Goal: Transaction & Acquisition: Book appointment/travel/reservation

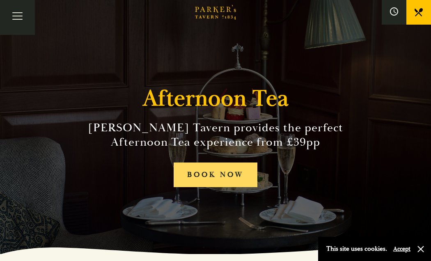
scroll to position [7, 0]
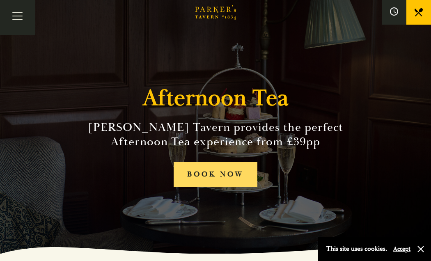
click at [210, 169] on link "BOOK NOW" at bounding box center [215, 174] width 83 height 25
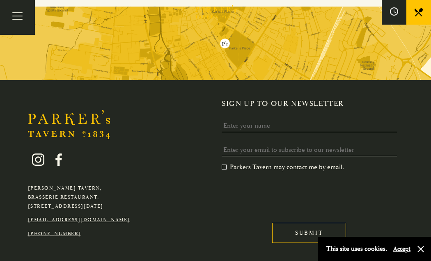
scroll to position [967, 0]
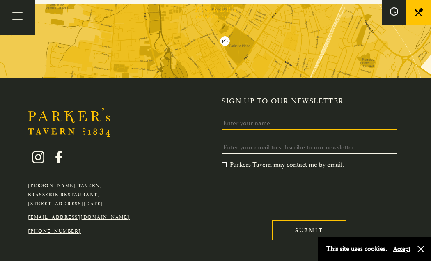
click at [258, 117] on input "Name" at bounding box center [309, 123] width 175 height 13
type input "W"
click at [158, 136] on div "[PERSON_NAME][GEOGRAPHIC_DATA], [GEOGRAPHIC_DATA], [GEOGRAPHIC_DATA][DATE] [EMA…" at bounding box center [215, 174] width 431 height 155
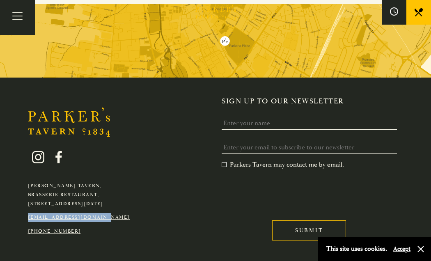
click at [71, 214] on link "[EMAIL_ADDRESS][DOMAIN_NAME]" at bounding box center [79, 217] width 102 height 6
click at [125, 192] on div "[PERSON_NAME][GEOGRAPHIC_DATA], [GEOGRAPHIC_DATA], [GEOGRAPHIC_DATA][DATE] [EMA…" at bounding box center [79, 187] width 114 height 97
drag, startPoint x: 121, startPoint y: 186, endPoint x: 26, endPoint y: 187, distance: 95.6
click at [26, 187] on div "[PERSON_NAME][GEOGRAPHIC_DATA], [GEOGRAPHIC_DATA], [GEOGRAPHIC_DATA][DATE] [EMA…" at bounding box center [79, 187] width 114 height 97
copy link "[EMAIL_ADDRESS][DOMAIN_NAME]"
